Goal: Information Seeking & Learning: Learn about a topic

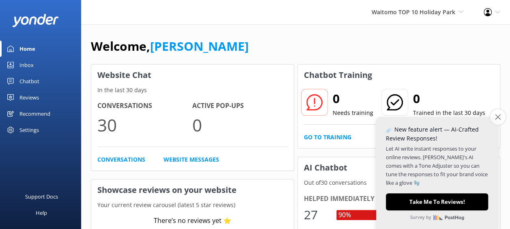
click at [495, 118] on icon "Close survey" at bounding box center [497, 116] width 5 height 5
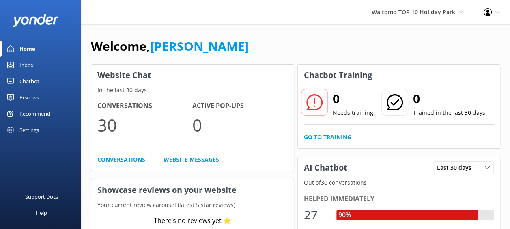
click at [26, 62] on div "Inbox" at bounding box center [26, 65] width 14 height 16
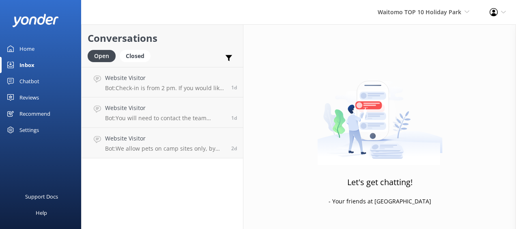
click at [37, 93] on div "Reviews" at bounding box center [28, 97] width 19 height 16
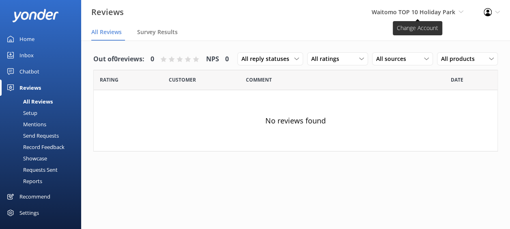
click at [459, 13] on icon at bounding box center [461, 11] width 5 height 5
click at [257, 123] on div "No reviews found" at bounding box center [296, 120] width 404 height 61
click at [153, 38] on div "Survey Results" at bounding box center [159, 32] width 44 height 16
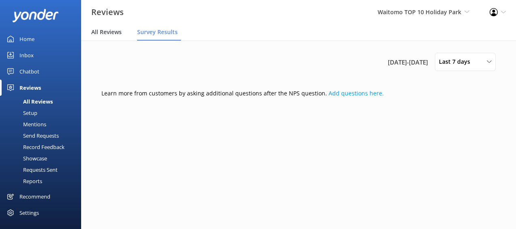
click at [112, 30] on span "All Reviews" at bounding box center [106, 32] width 30 height 8
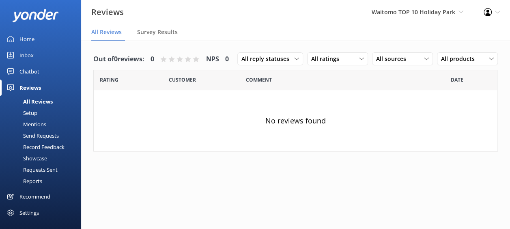
click at [47, 180] on link "Reports" at bounding box center [43, 180] width 76 height 11
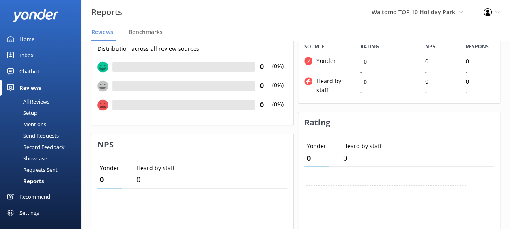
scroll to position [160, 0]
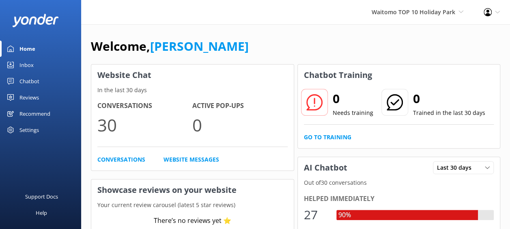
click at [38, 94] on div "Reviews" at bounding box center [28, 97] width 19 height 16
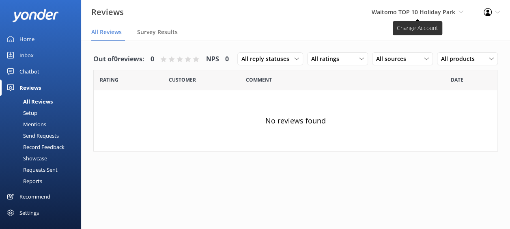
click at [442, 11] on span "Waitomo TOP 10 Holiday Park" at bounding box center [414, 12] width 84 height 8
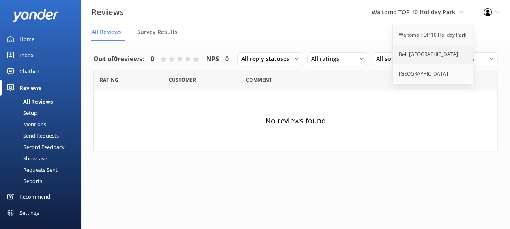
click at [423, 55] on link "Belt [GEOGRAPHIC_DATA]" at bounding box center [433, 54] width 81 height 19
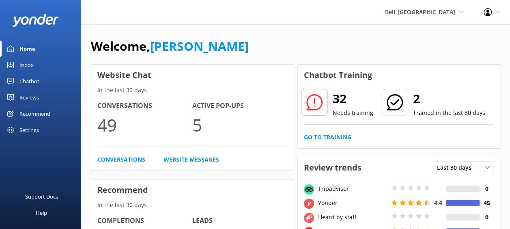
click at [32, 101] on div "Reviews" at bounding box center [28, 97] width 19 height 16
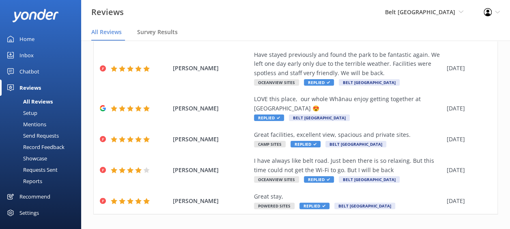
scroll to position [290, 0]
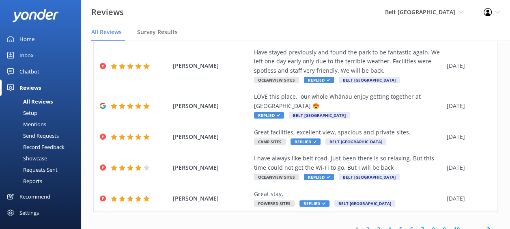
click at [362, 225] on link "2" at bounding box center [367, 229] width 11 height 8
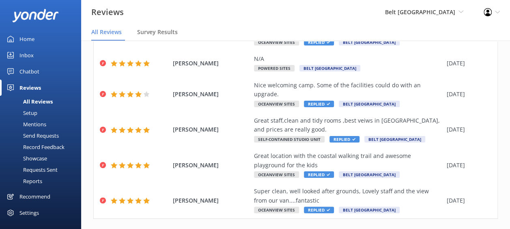
scroll to position [290, 0]
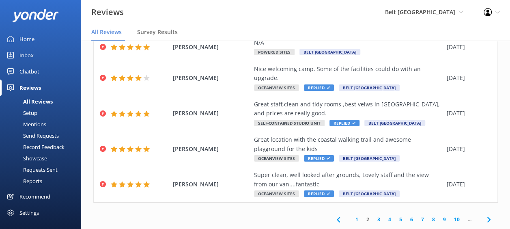
click at [373, 220] on link "3" at bounding box center [378, 220] width 11 height 8
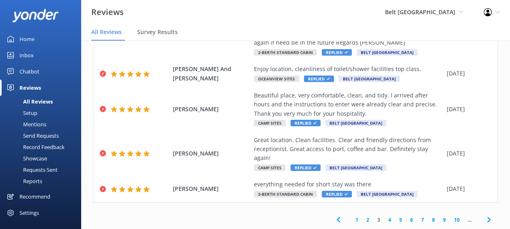
scroll to position [254, 0]
click at [384, 219] on link "4" at bounding box center [389, 220] width 11 height 8
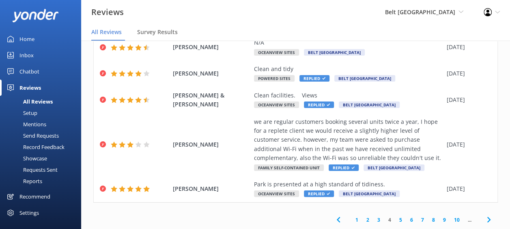
scroll to position [226, 0]
click at [396, 218] on link "5" at bounding box center [400, 220] width 11 height 8
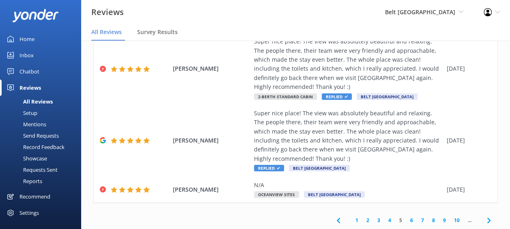
scroll to position [372, 0]
click at [406, 220] on link "6" at bounding box center [411, 220] width 11 height 8
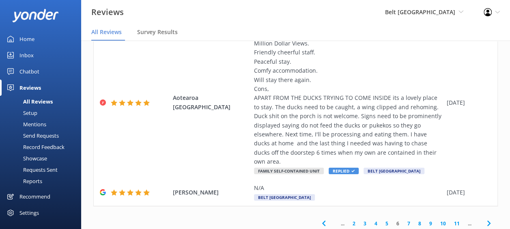
scroll to position [360, 0]
